Goal: Check status: Check status

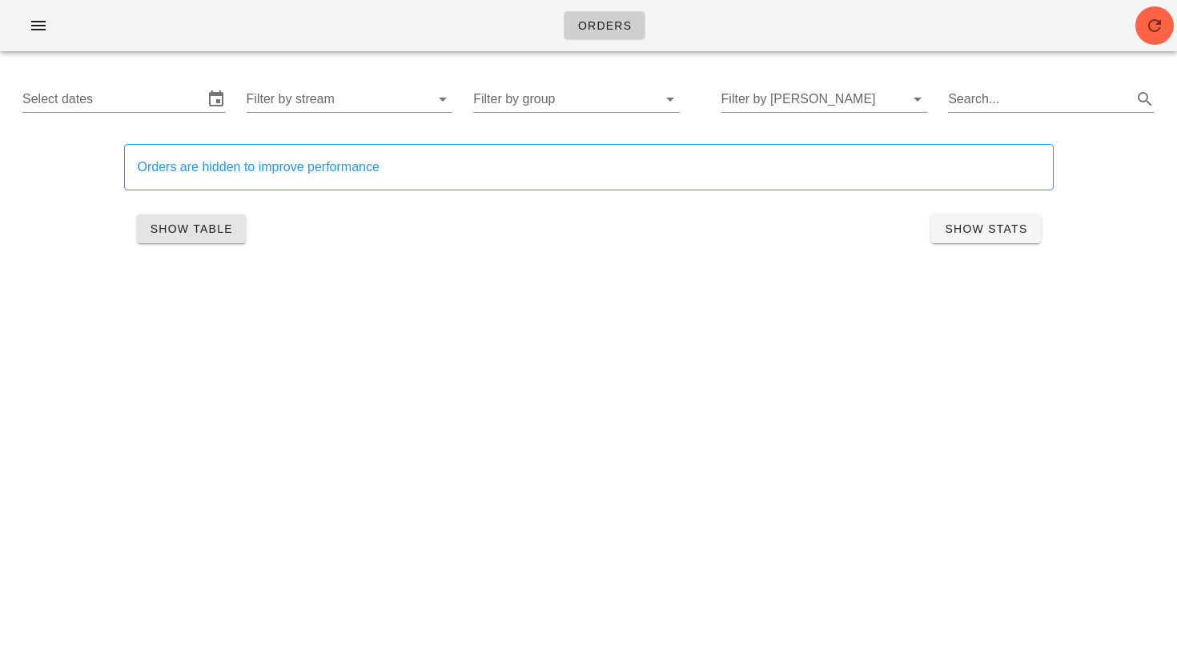
click at [184, 234] on span "Show Table" at bounding box center [191, 229] width 83 height 13
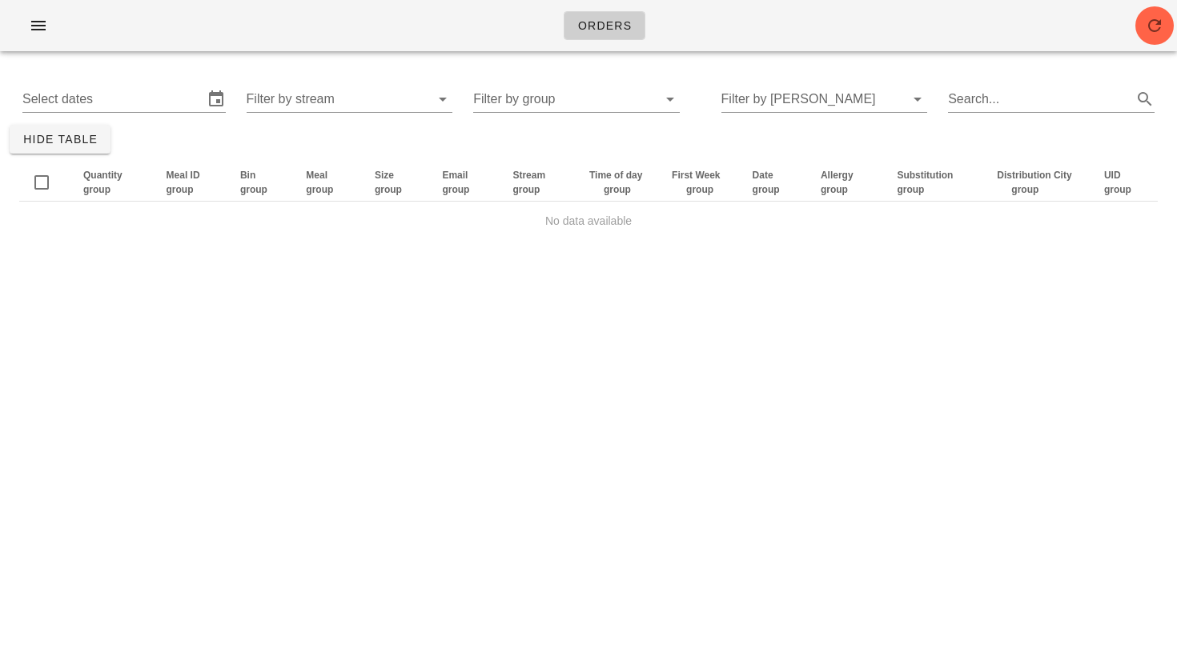
click at [41, 124] on div "Select dates Filter by stream Filter by group Filter by [PERSON_NAME] Search..." at bounding box center [588, 99] width 1157 height 51
click at [61, 134] on span "Hide Table" at bounding box center [59, 139] width 75 height 13
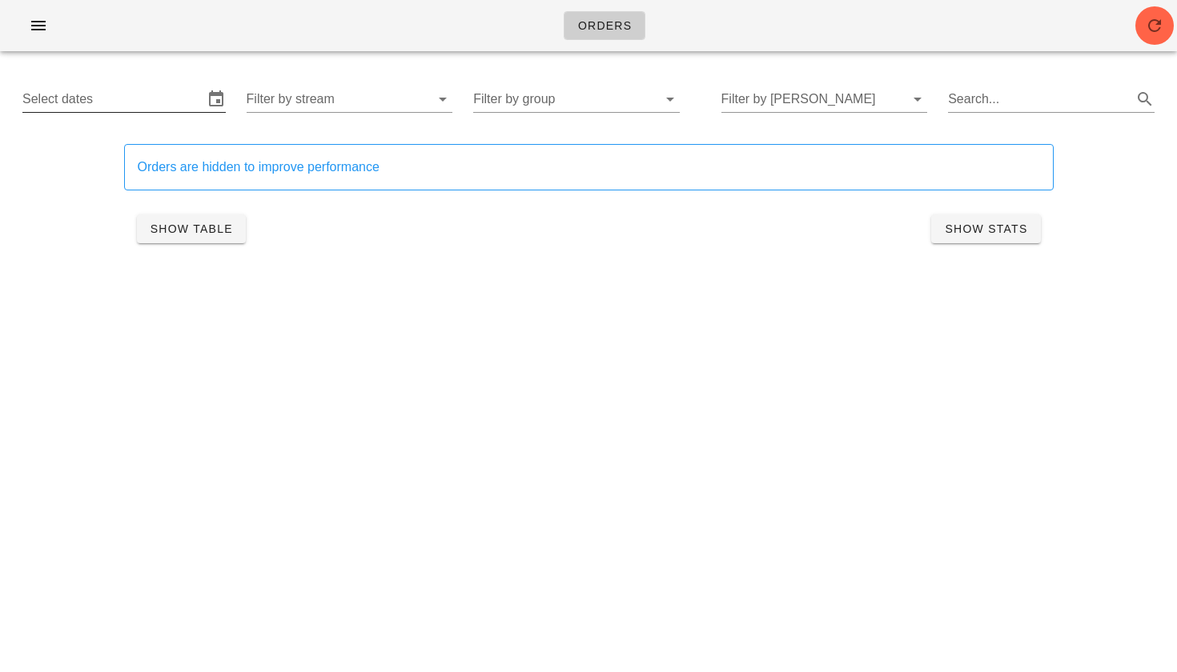
click at [79, 110] on input "Select dates" at bounding box center [112, 99] width 181 height 26
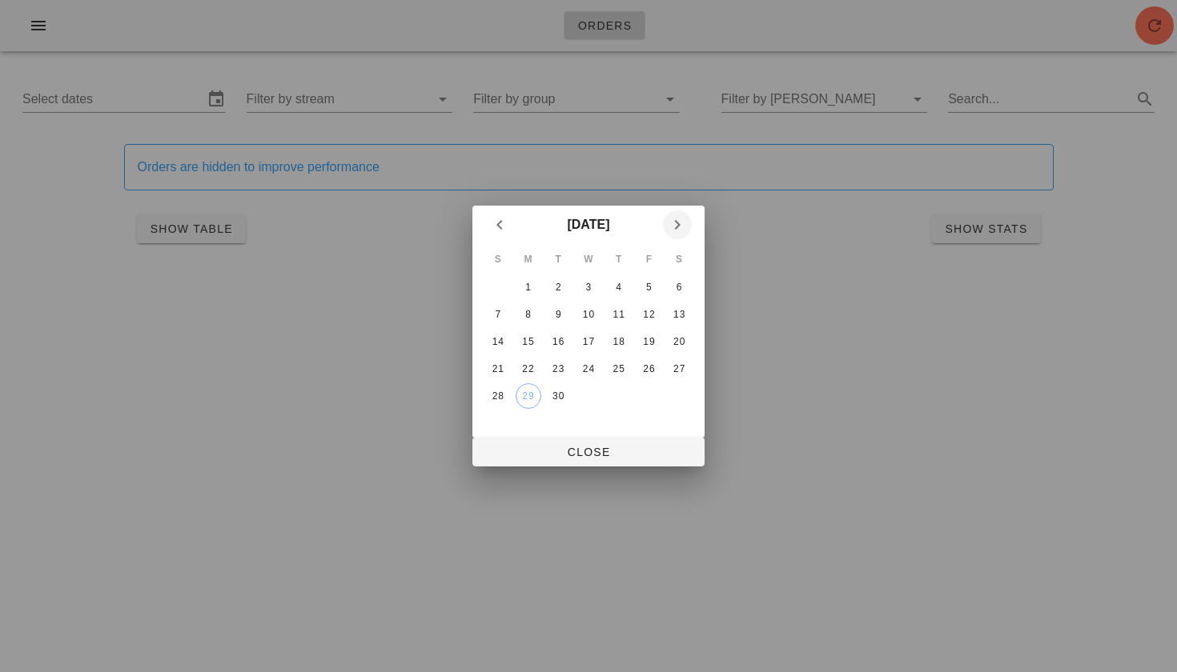
click at [680, 224] on icon "Next month" at bounding box center [677, 224] width 19 height 19
click at [597, 289] on div "1" at bounding box center [589, 287] width 26 height 11
click at [612, 291] on div "2" at bounding box center [619, 287] width 26 height 11
click at [644, 290] on div "3" at bounding box center [649, 287] width 26 height 11
click at [617, 288] on div "2" at bounding box center [619, 287] width 26 height 11
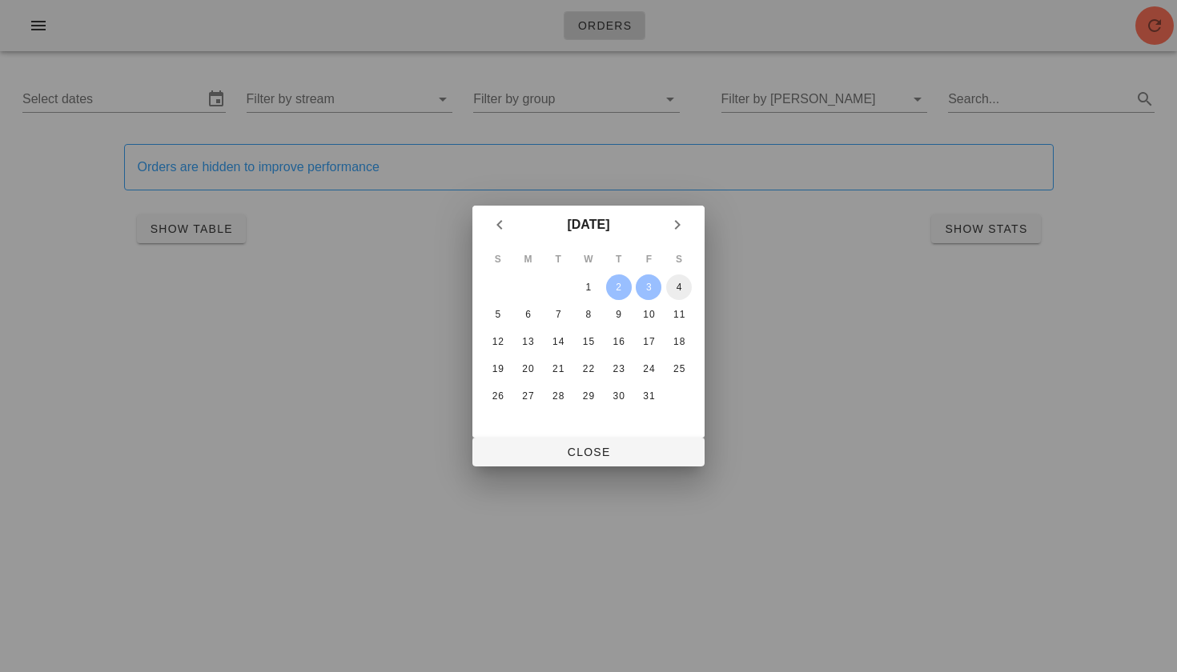
click at [679, 284] on div "4" at bounding box center [679, 287] width 26 height 11
click at [614, 294] on button "2" at bounding box center [619, 288] width 26 height 26
click at [596, 450] on span "Close" at bounding box center [588, 452] width 207 height 13
